Goal: Transaction & Acquisition: Purchase product/service

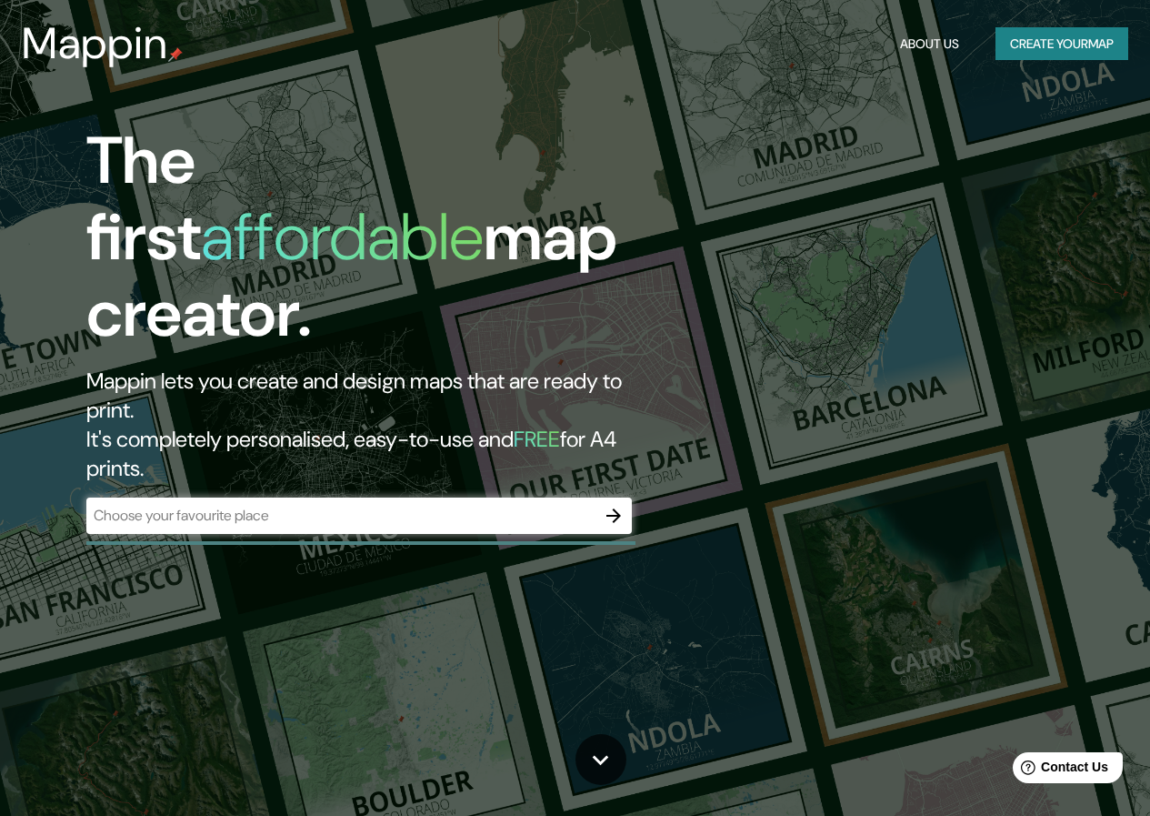
click at [390, 497] on div "​" at bounding box center [359, 515] width 546 height 36
click at [1036, 32] on button "Create your map" at bounding box center [1062, 44] width 133 height 34
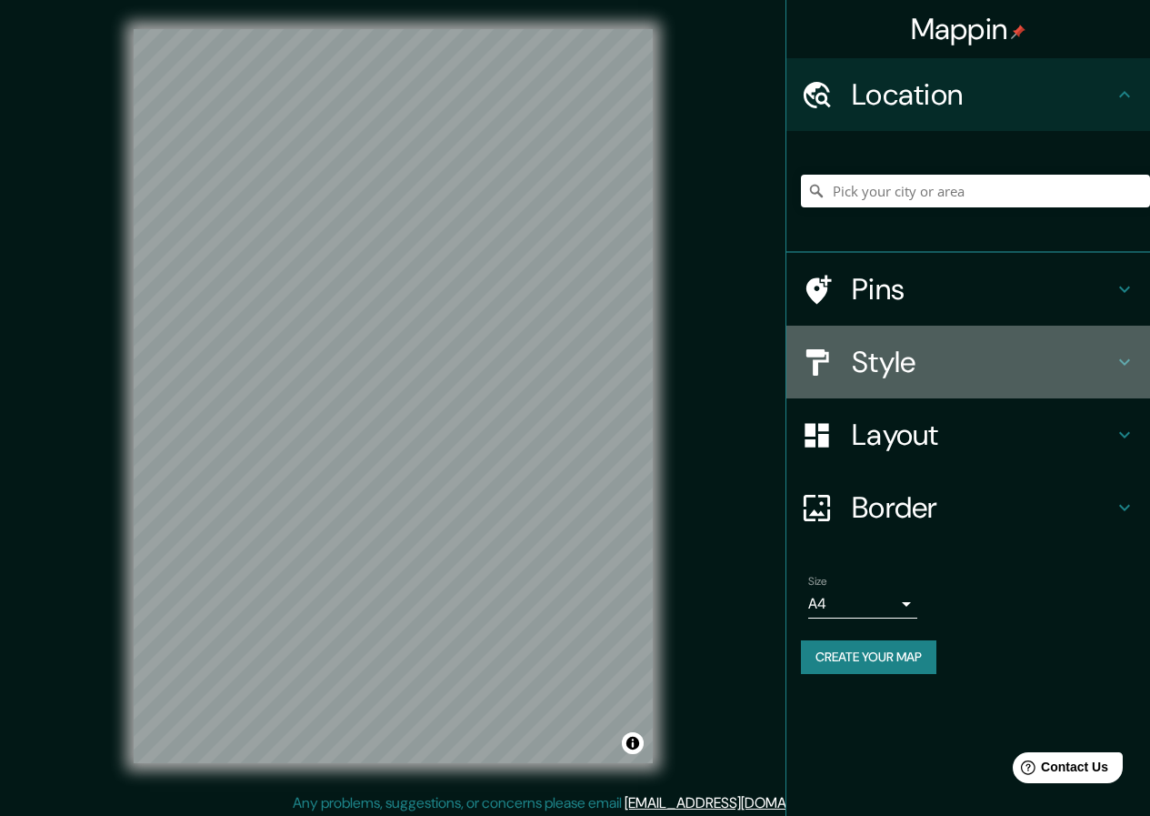
click at [1114, 369] on icon at bounding box center [1125, 362] width 22 height 22
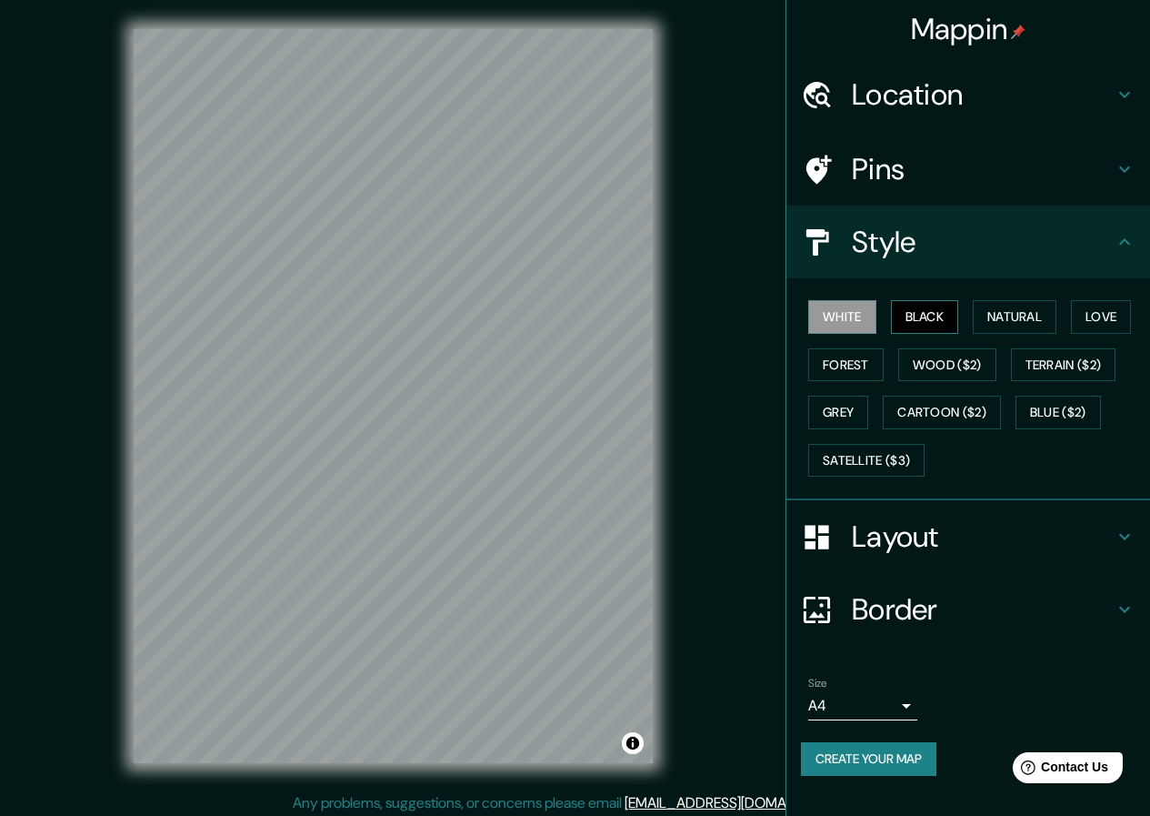
click at [930, 314] on button "Black" at bounding box center [925, 317] width 68 height 34
click at [996, 314] on button "Natural" at bounding box center [1015, 317] width 84 height 34
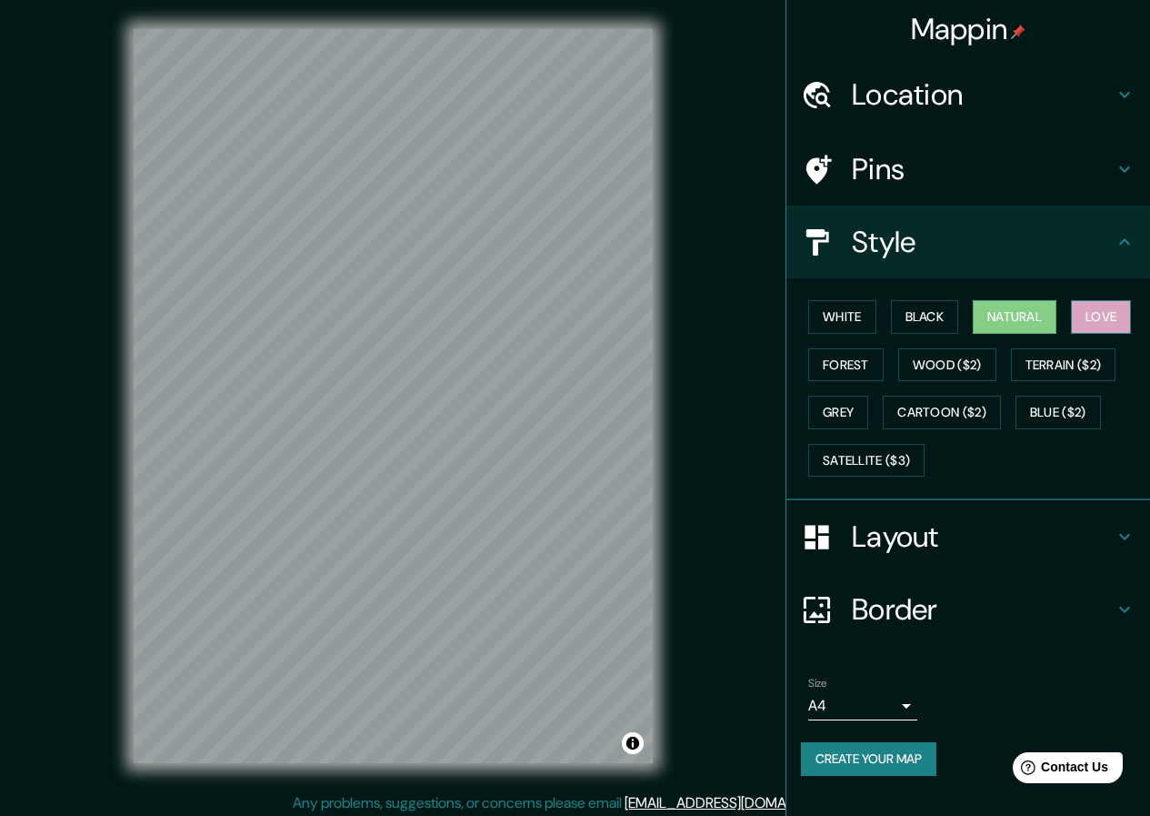
click at [1107, 310] on button "Love" at bounding box center [1101, 317] width 60 height 34
click at [865, 368] on button "Forest" at bounding box center [845, 365] width 75 height 34
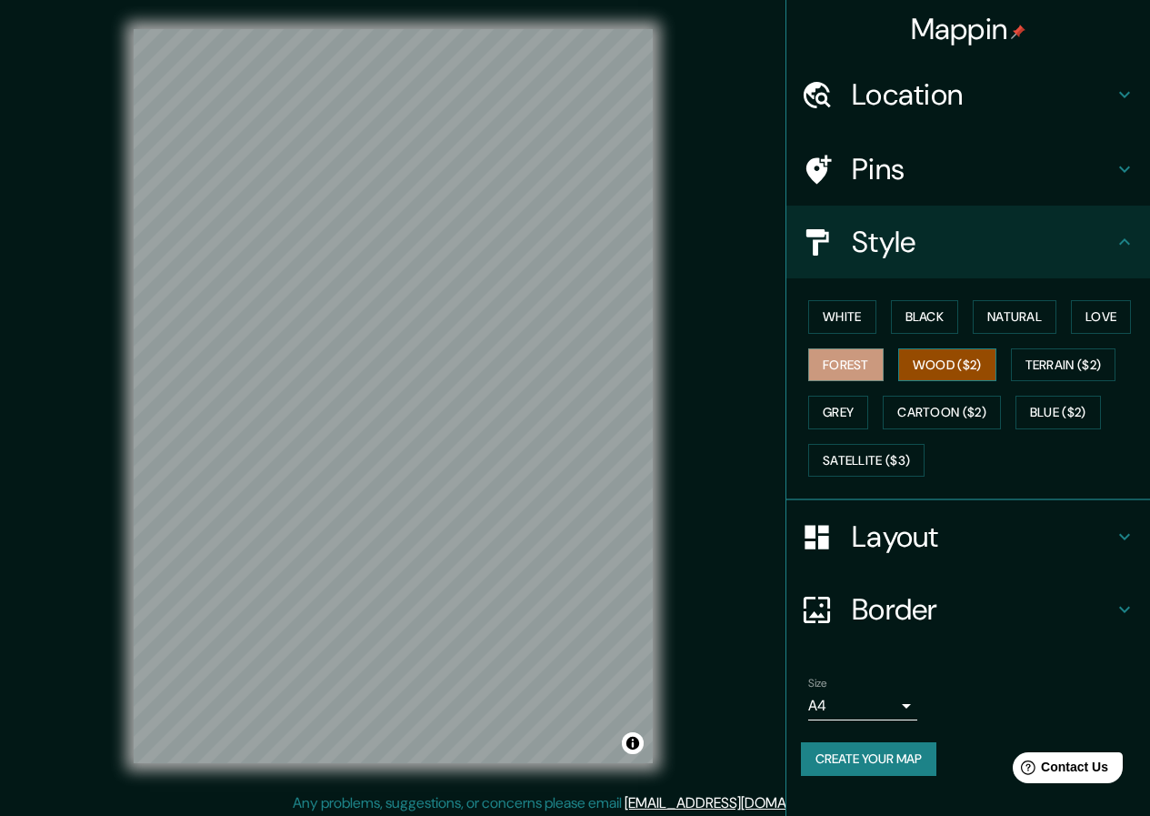
click at [947, 359] on button "Wood ($2)" at bounding box center [947, 365] width 98 height 34
click at [1036, 365] on button "Terrain ($2)" at bounding box center [1063, 365] width 105 height 34
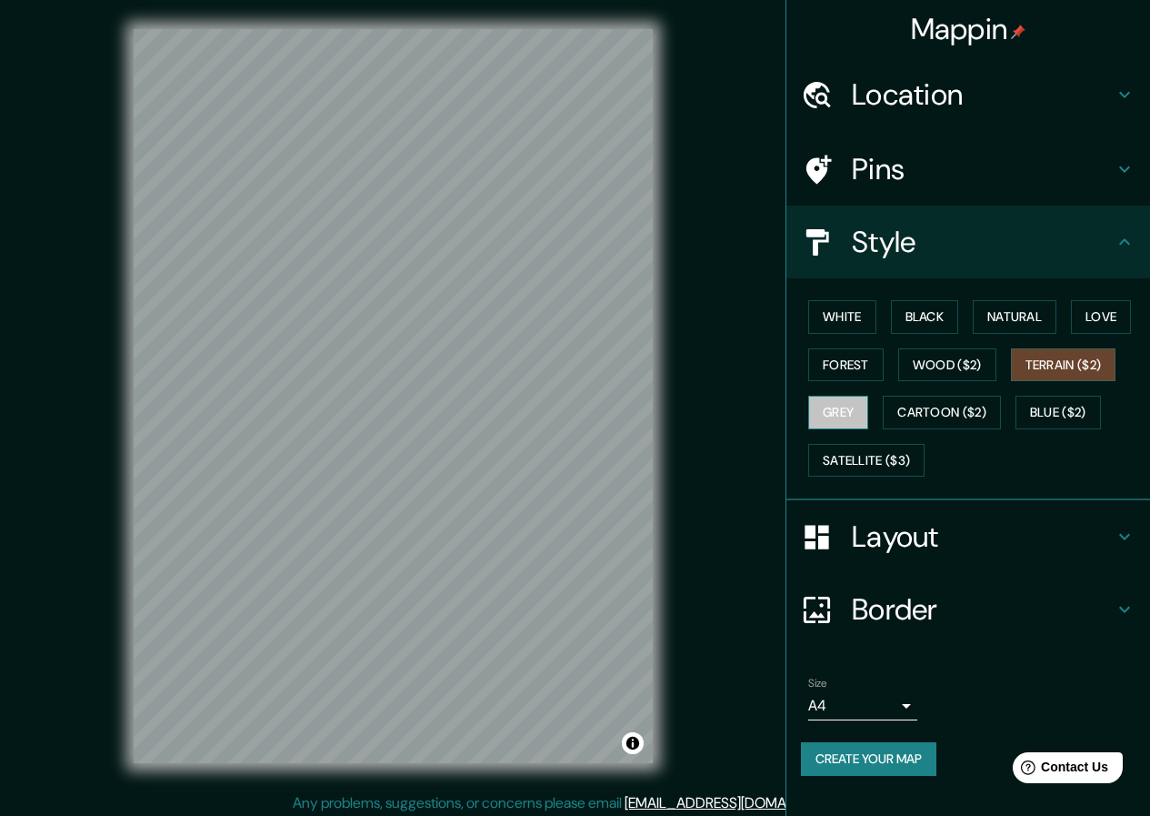
click at [858, 415] on button "Grey" at bounding box center [838, 412] width 60 height 34
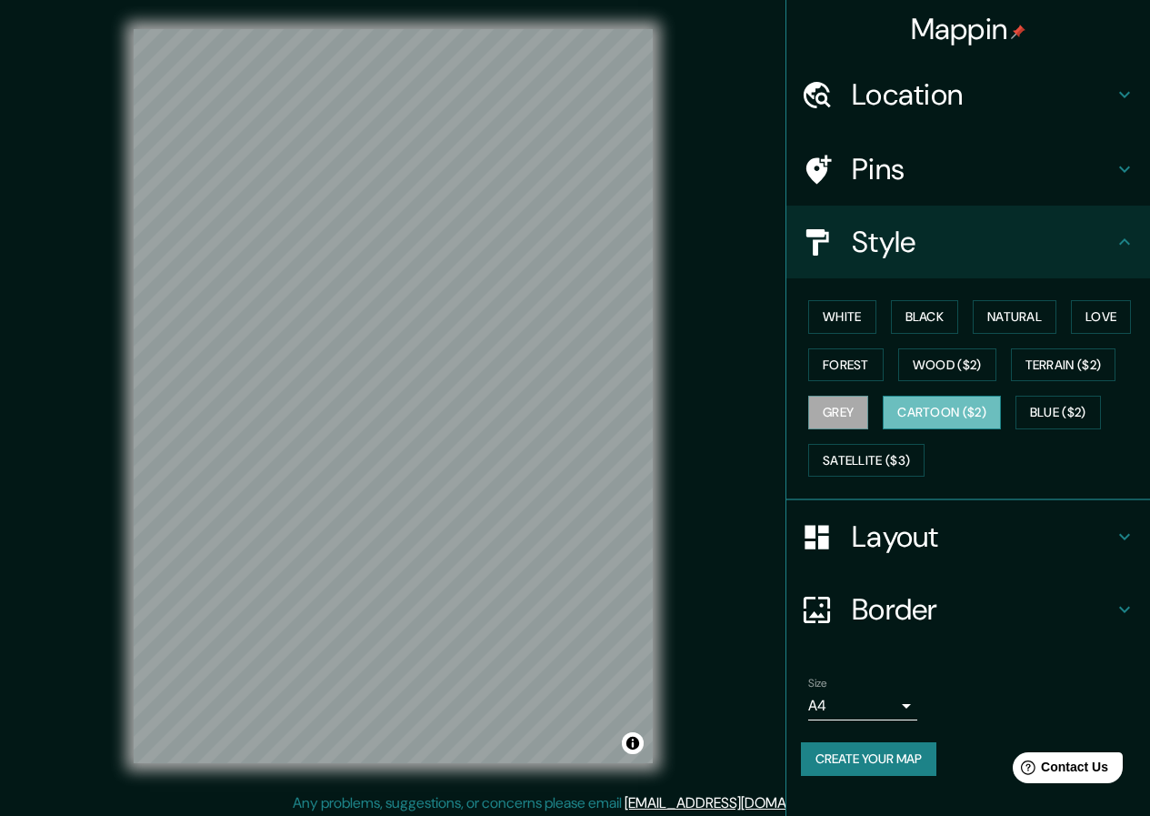
click at [920, 412] on button "Cartoon ($2)" at bounding box center [942, 412] width 118 height 34
click at [921, 315] on button "Black" at bounding box center [925, 317] width 68 height 34
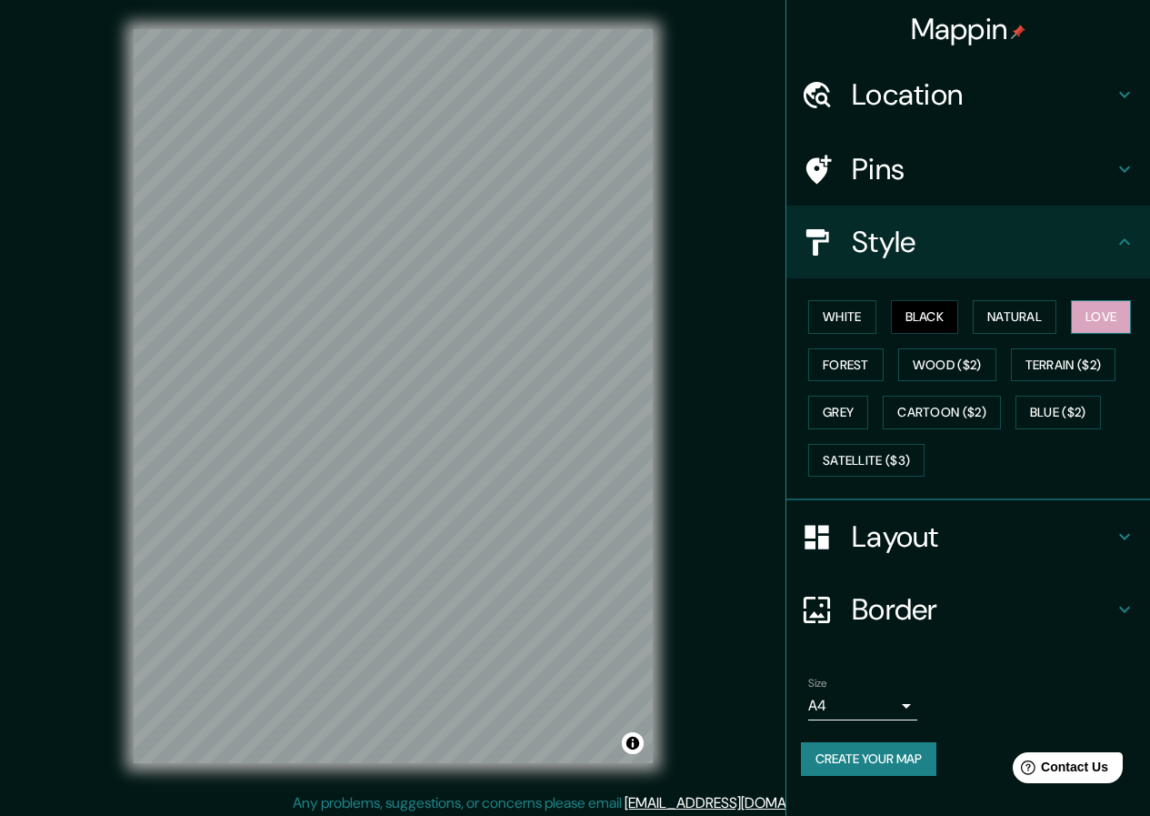
click at [1111, 320] on button "Love" at bounding box center [1101, 317] width 60 height 34
click at [942, 536] on h4 "Layout" at bounding box center [983, 536] width 262 height 36
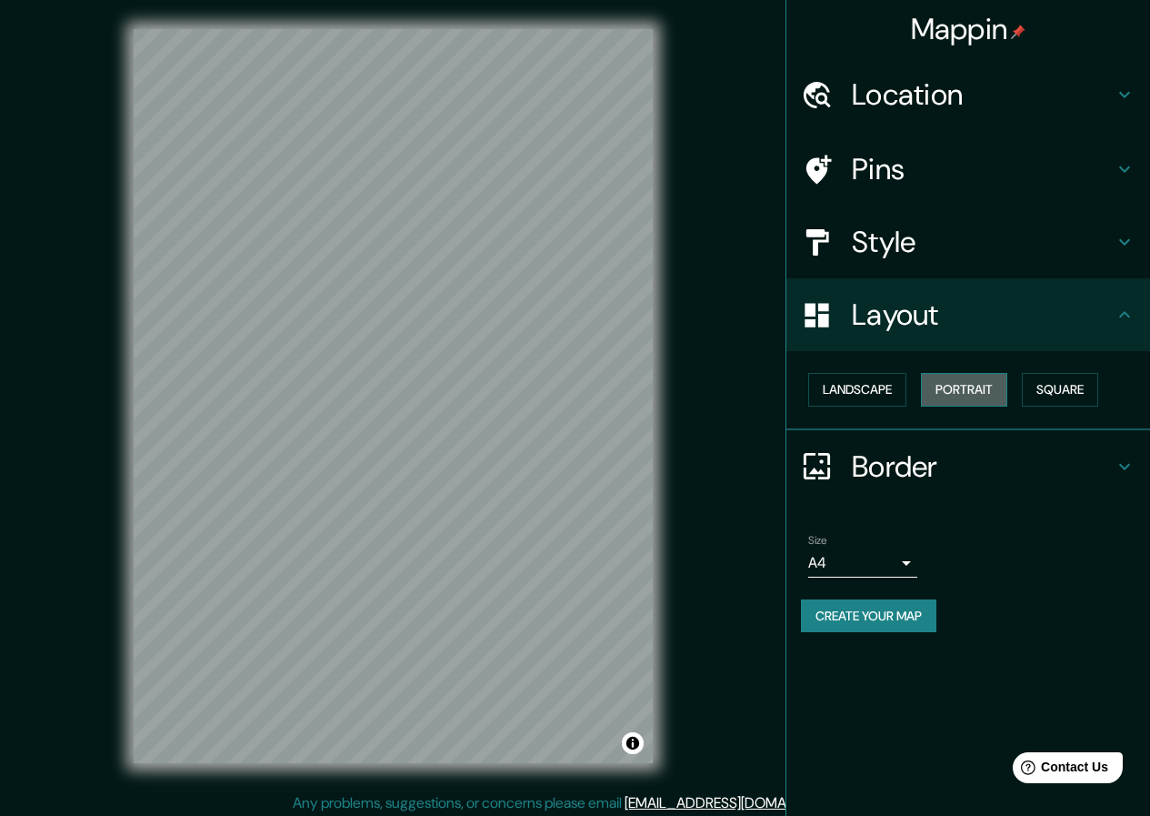
click at [962, 389] on button "Portrait" at bounding box center [964, 390] width 86 height 34
click at [868, 393] on button "Landscape" at bounding box center [857, 390] width 98 height 34
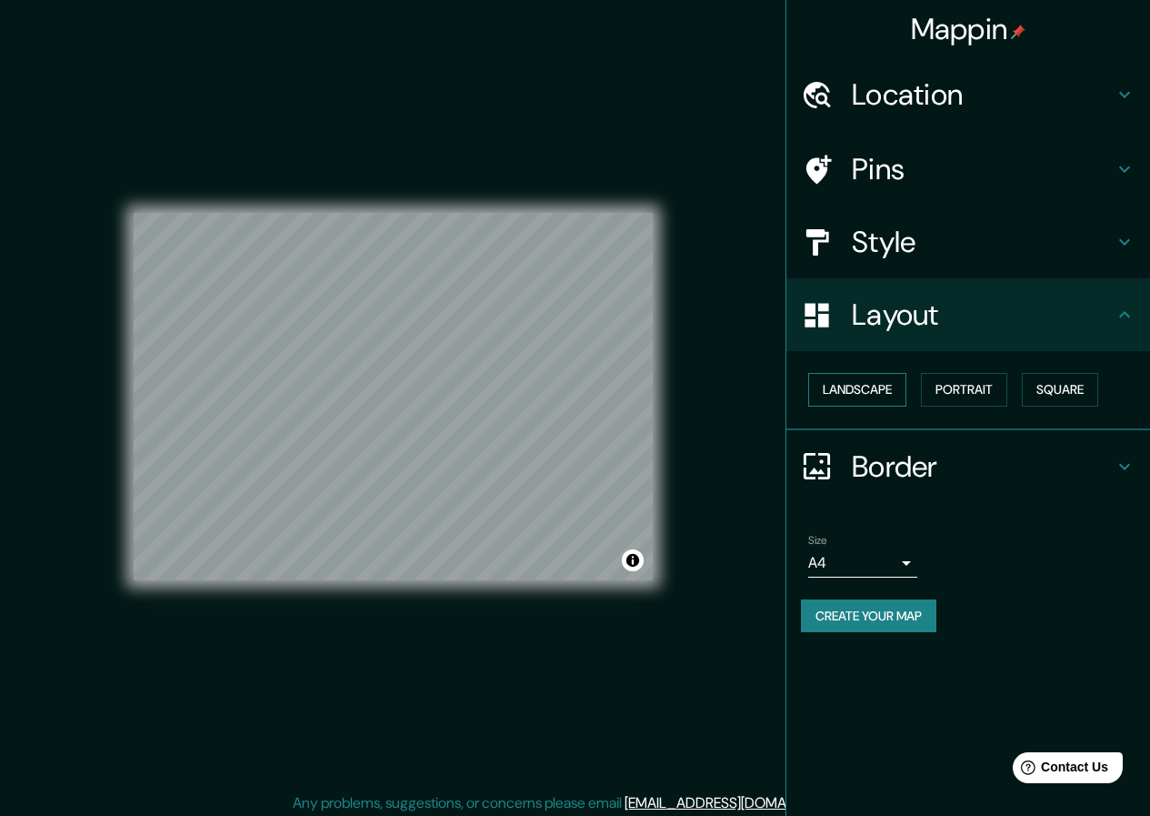
click at [861, 388] on button "Landscape" at bounding box center [857, 390] width 98 height 34
click at [955, 386] on button "Portrait" at bounding box center [964, 390] width 86 height 34
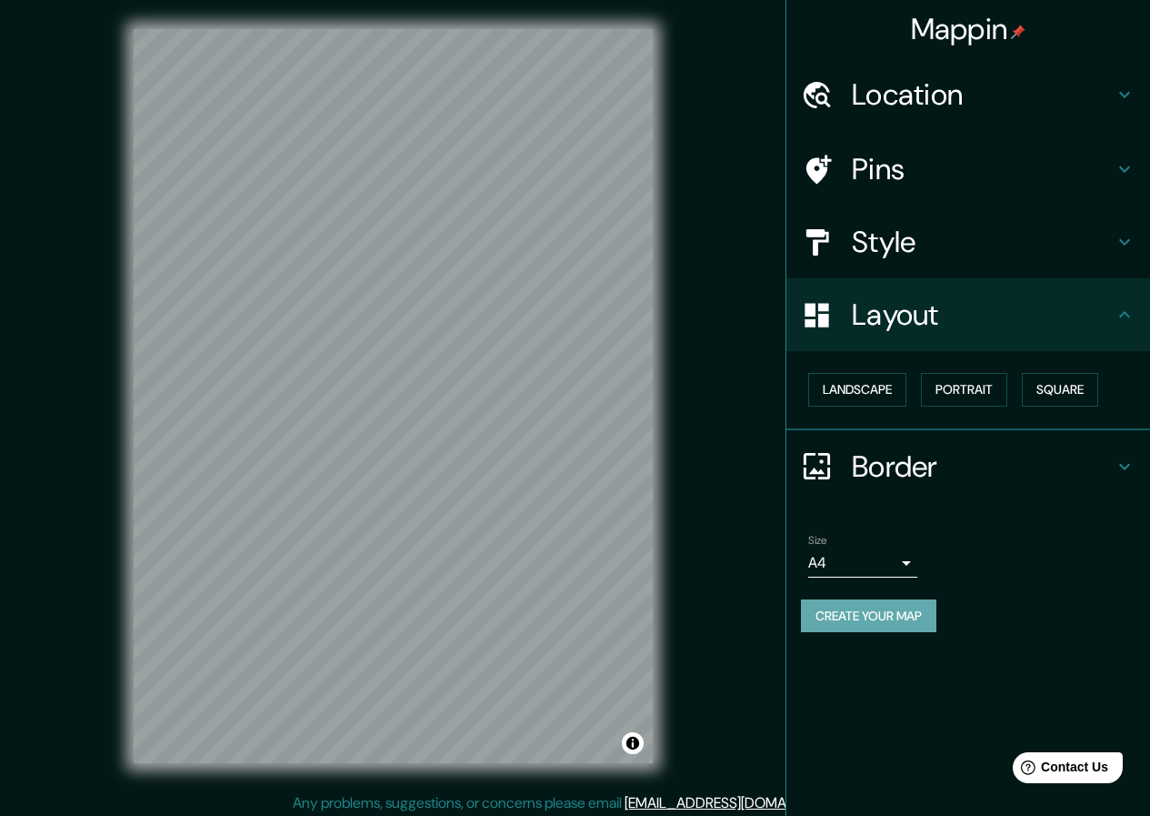
click at [867, 623] on button "Create your map" at bounding box center [868, 616] width 135 height 34
